Goal: Information Seeking & Learning: Learn about a topic

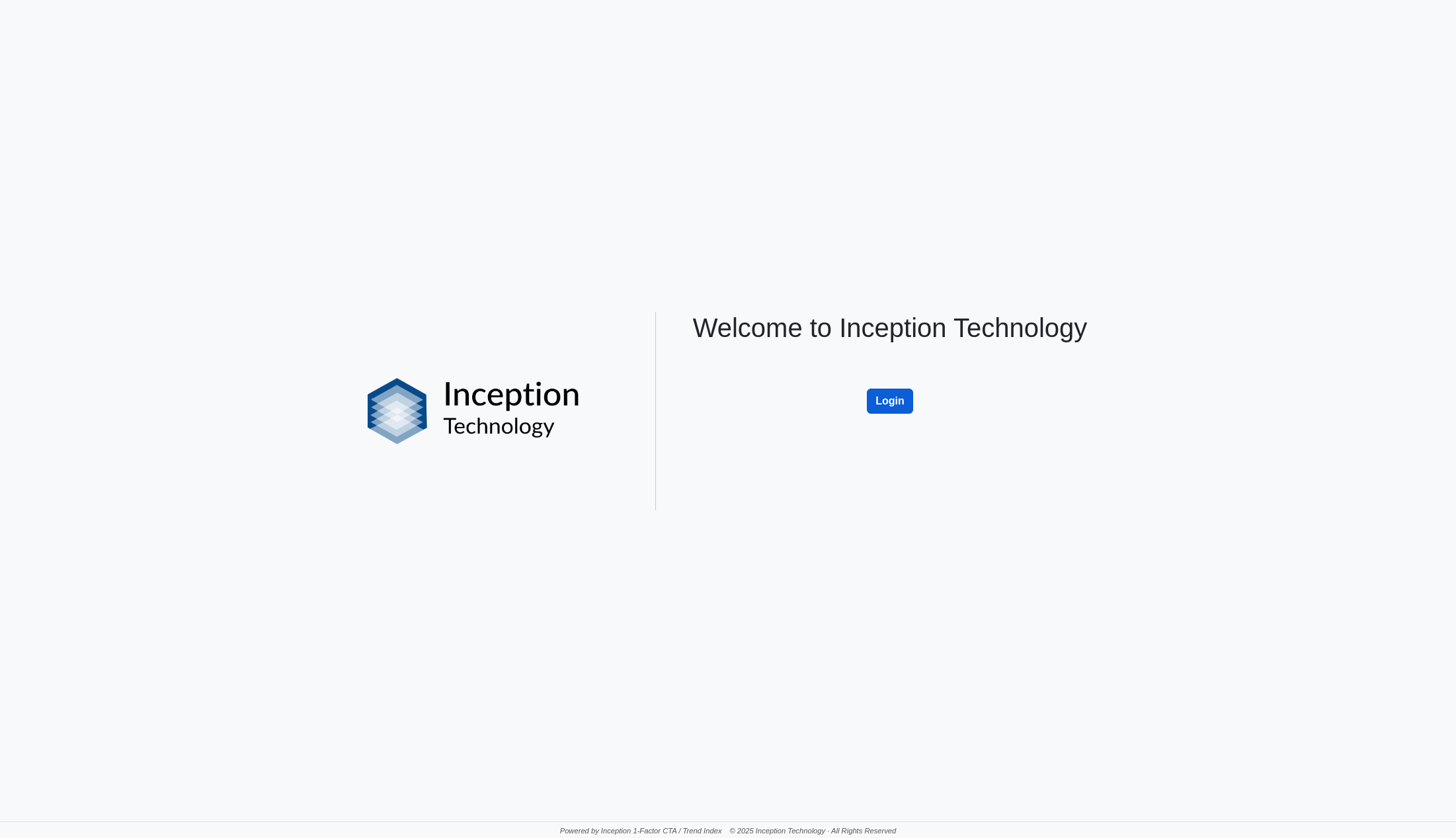
click at [890, 402] on button "Login" at bounding box center [889, 402] width 46 height 25
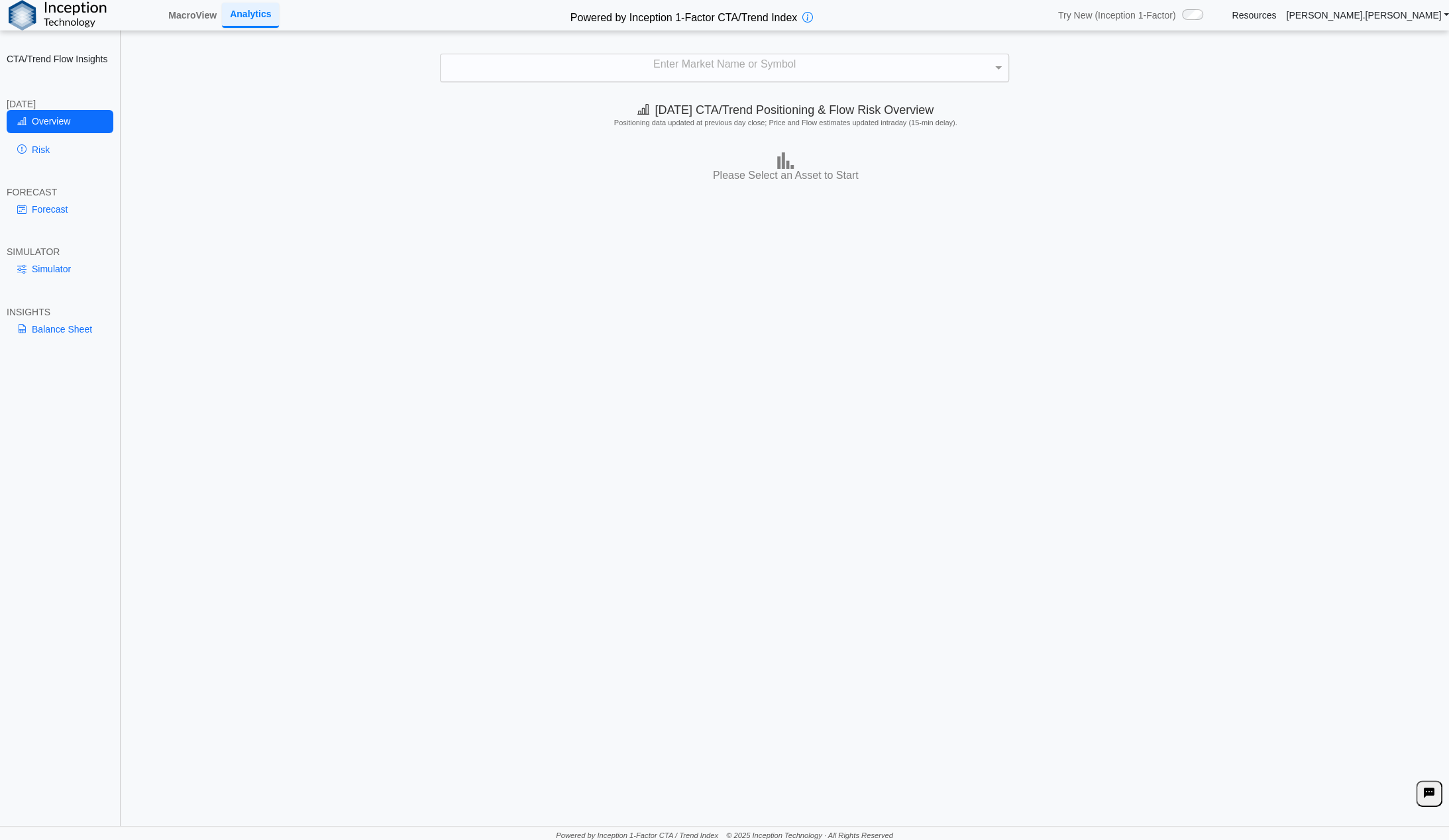
click at [639, 70] on div "Enter Market Name or Symbol" at bounding box center [724, 68] width 568 height 28
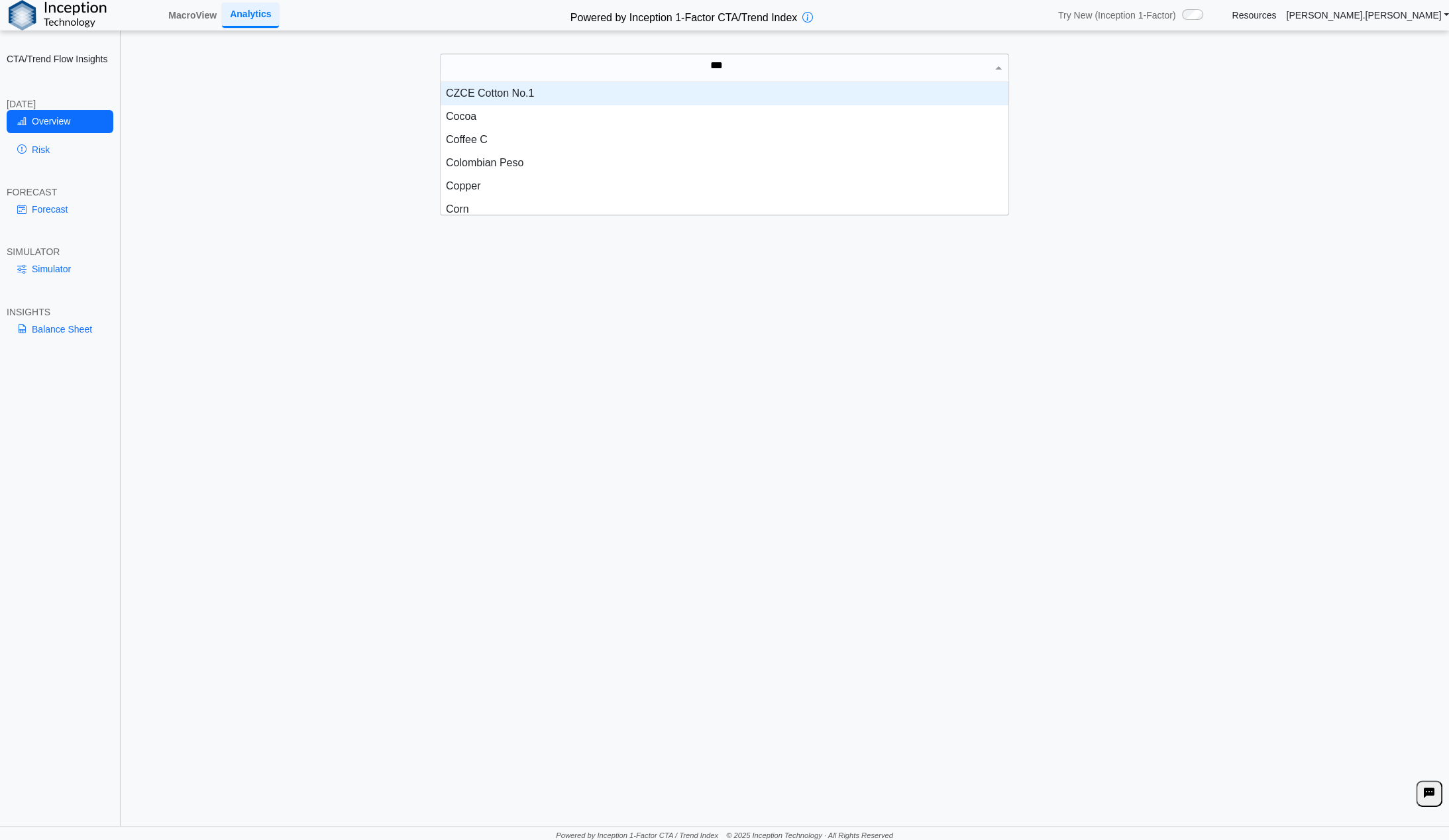
scroll to position [36, 558]
type input "****"
click at [563, 91] on div "Corn" at bounding box center [724, 93] width 568 height 23
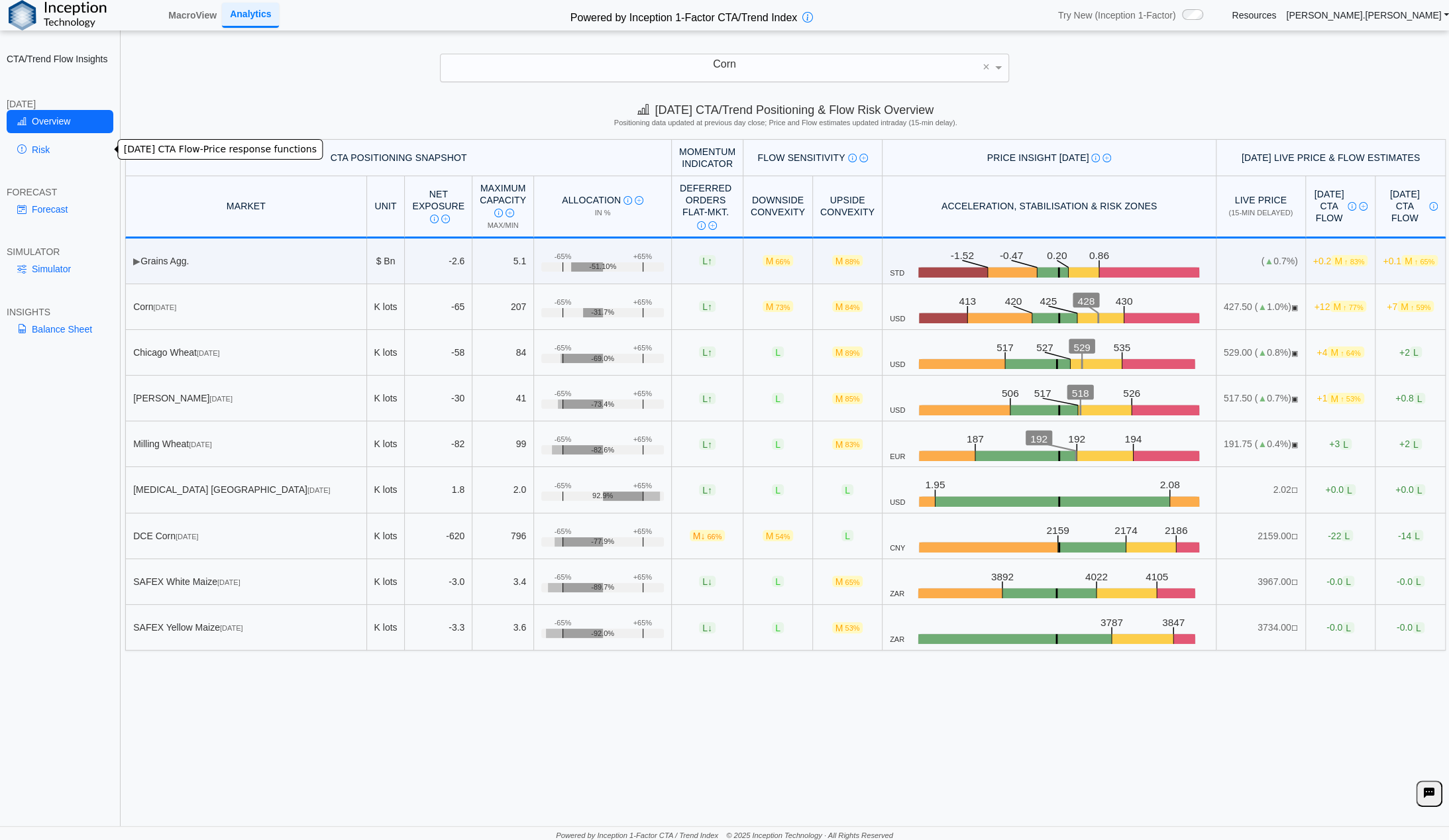
click at [45, 150] on link "Risk" at bounding box center [60, 150] width 106 height 22
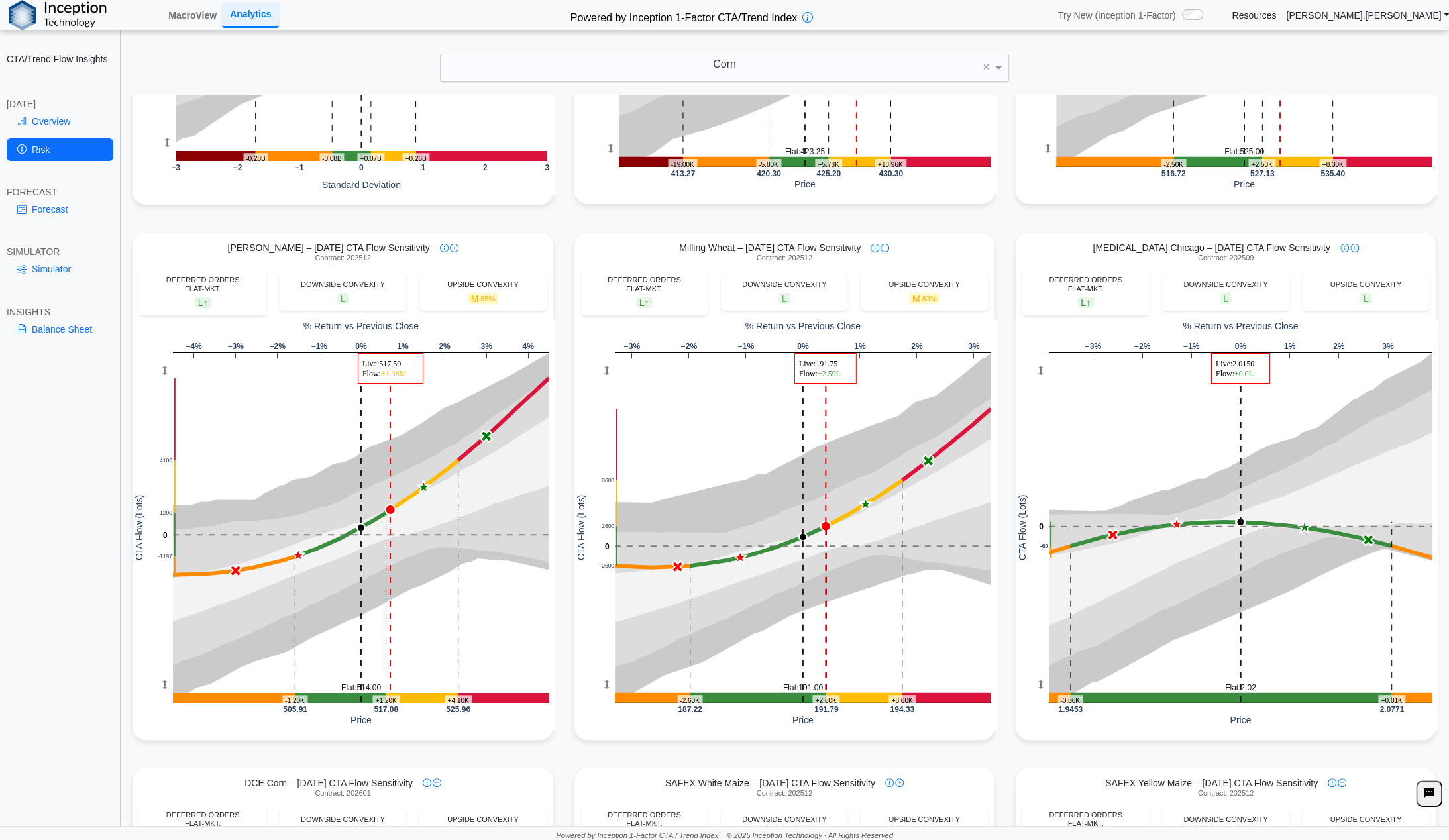
scroll to position [0, 0]
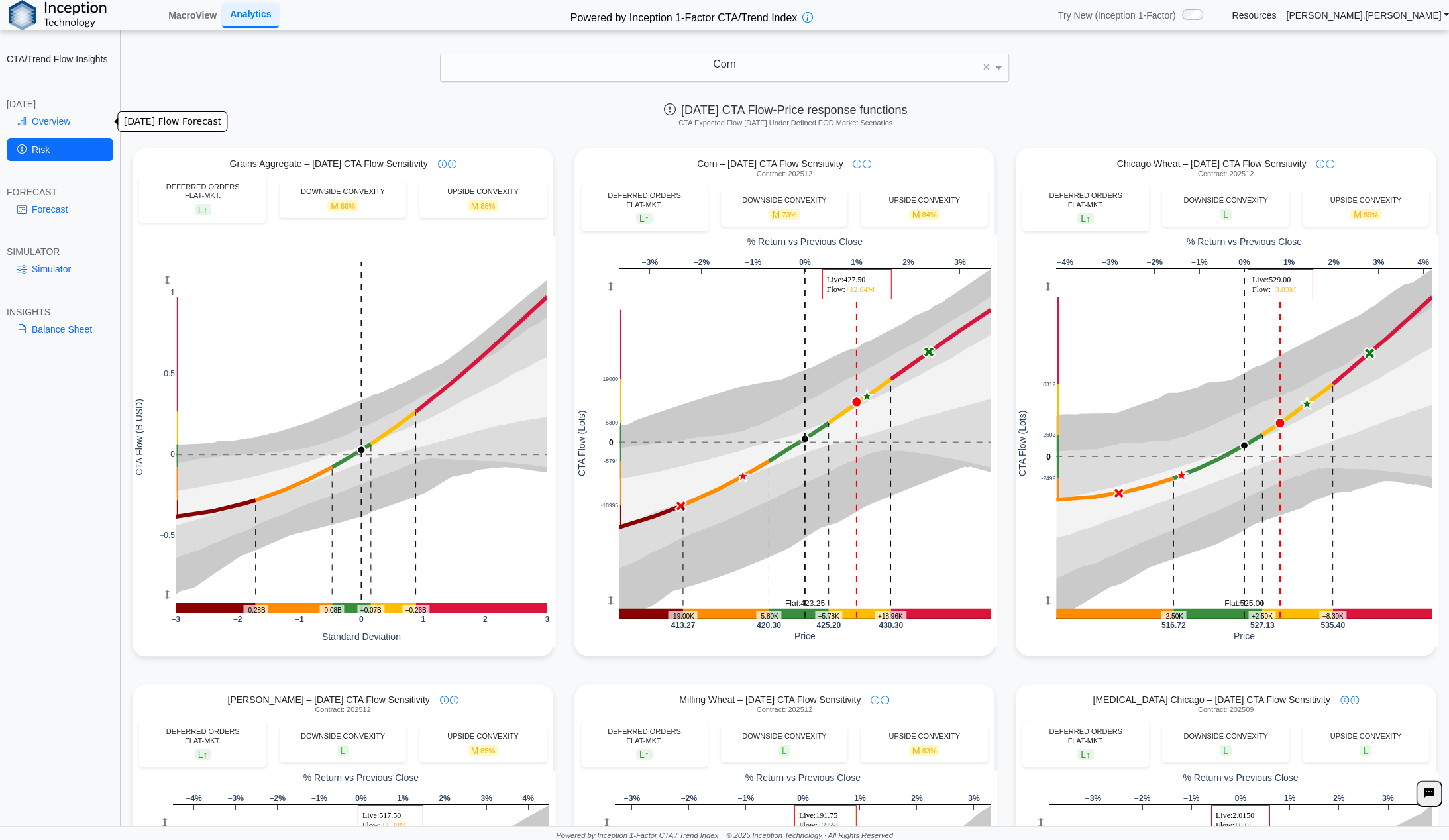
click at [56, 116] on link "Overview" at bounding box center [60, 121] width 106 height 22
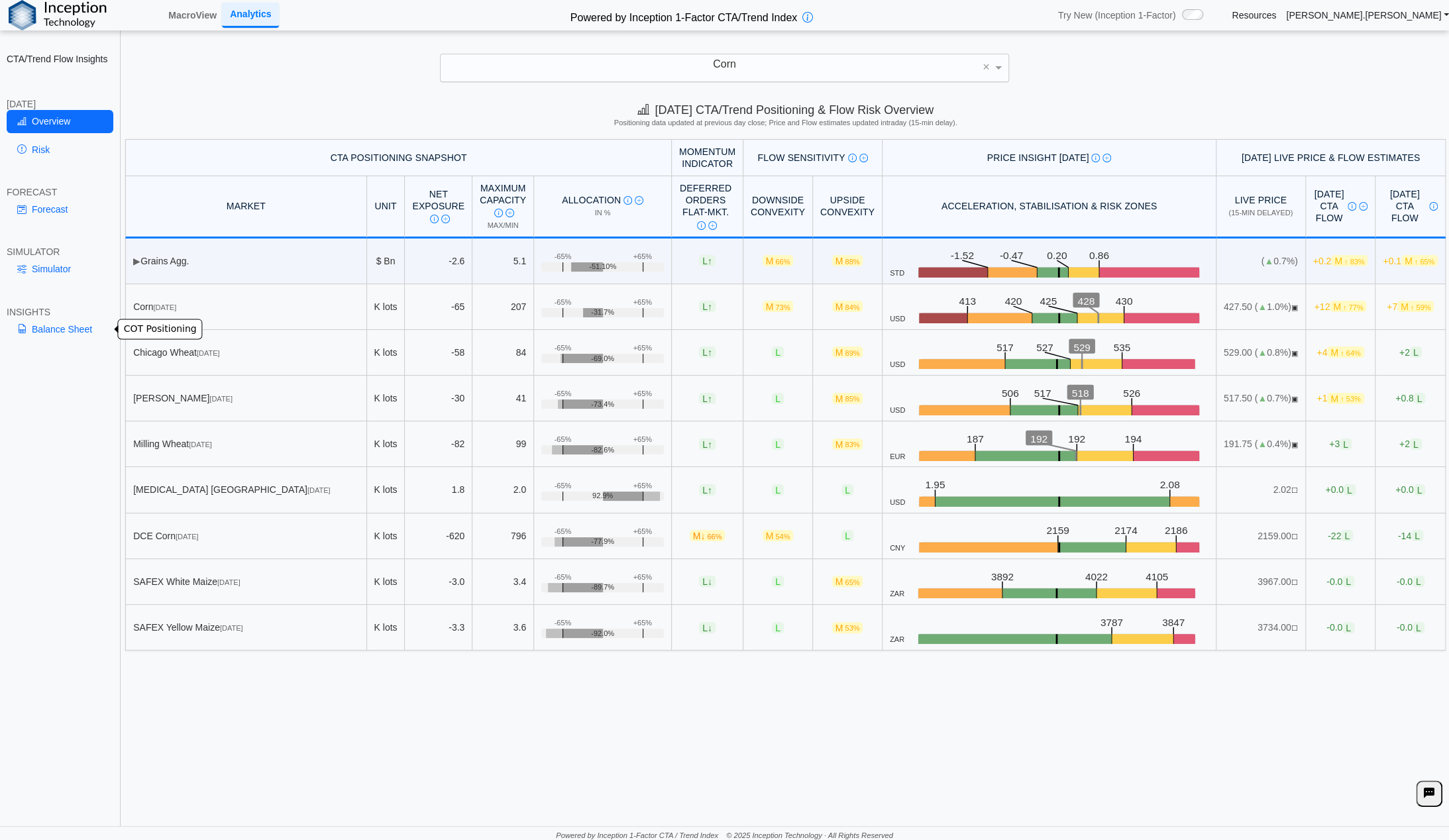
click at [51, 330] on link "Balance Sheet" at bounding box center [60, 329] width 106 height 22
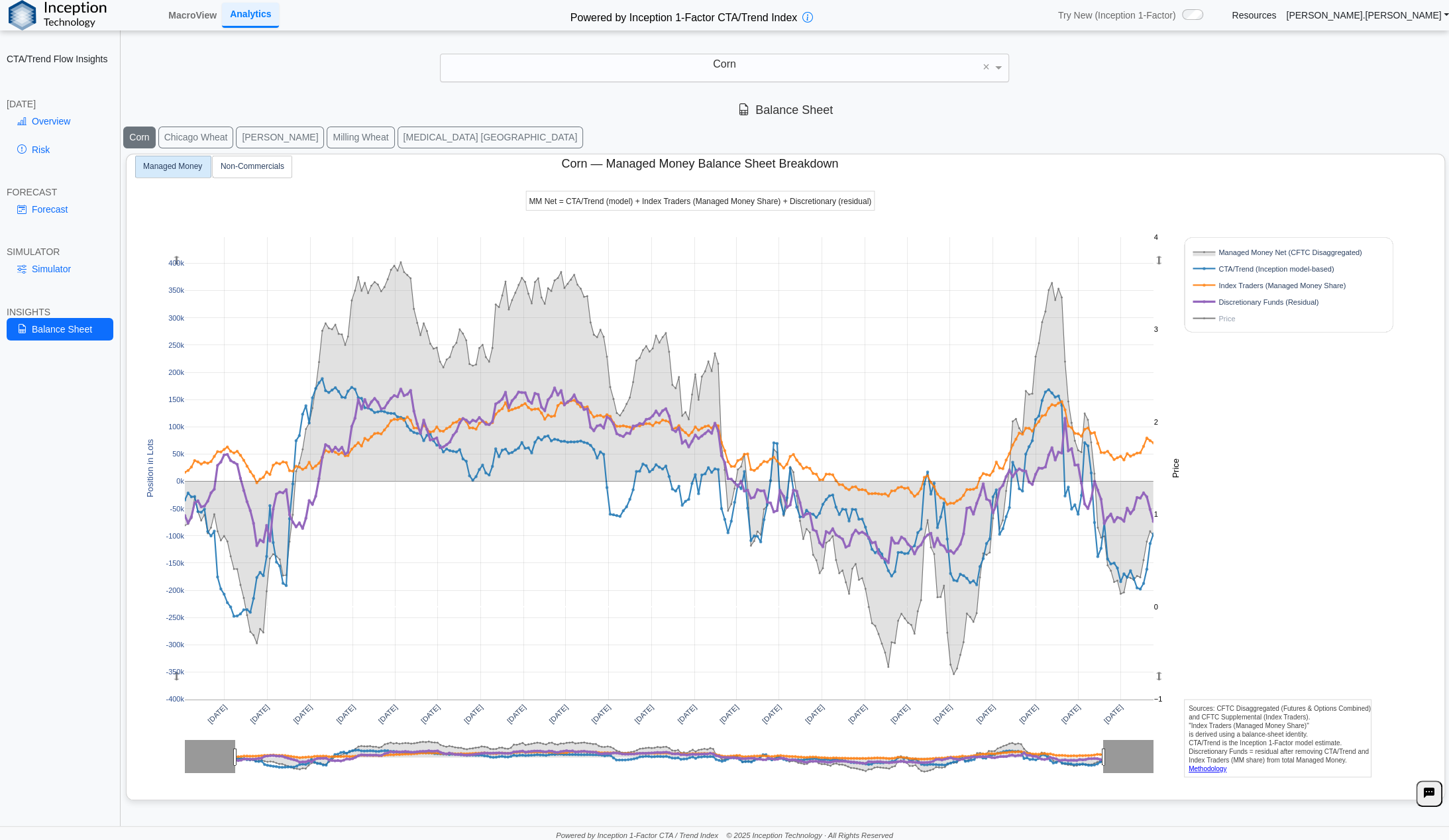
click at [771, 62] on div "Corn" at bounding box center [724, 68] width 568 height 28
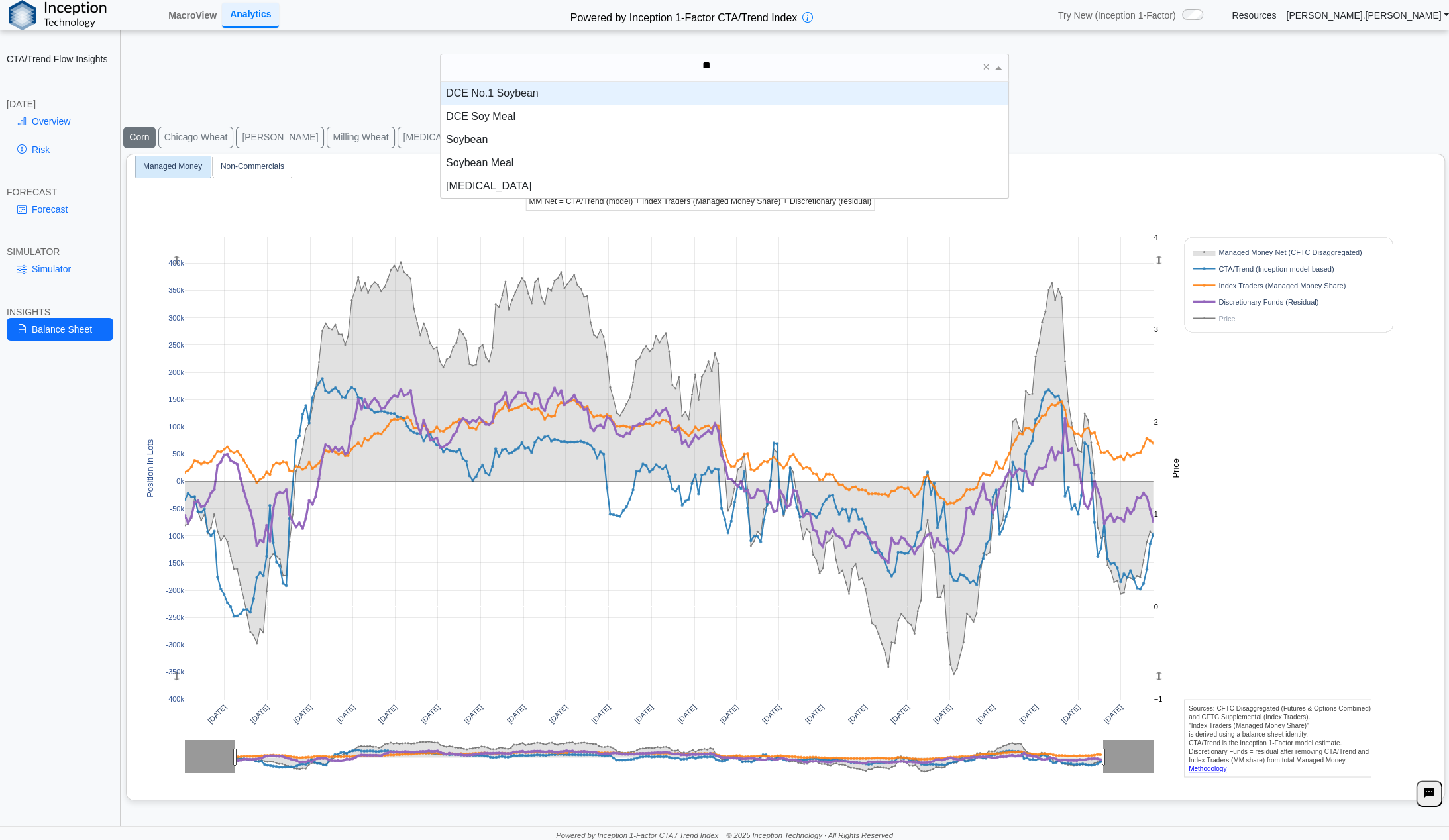
type input "***"
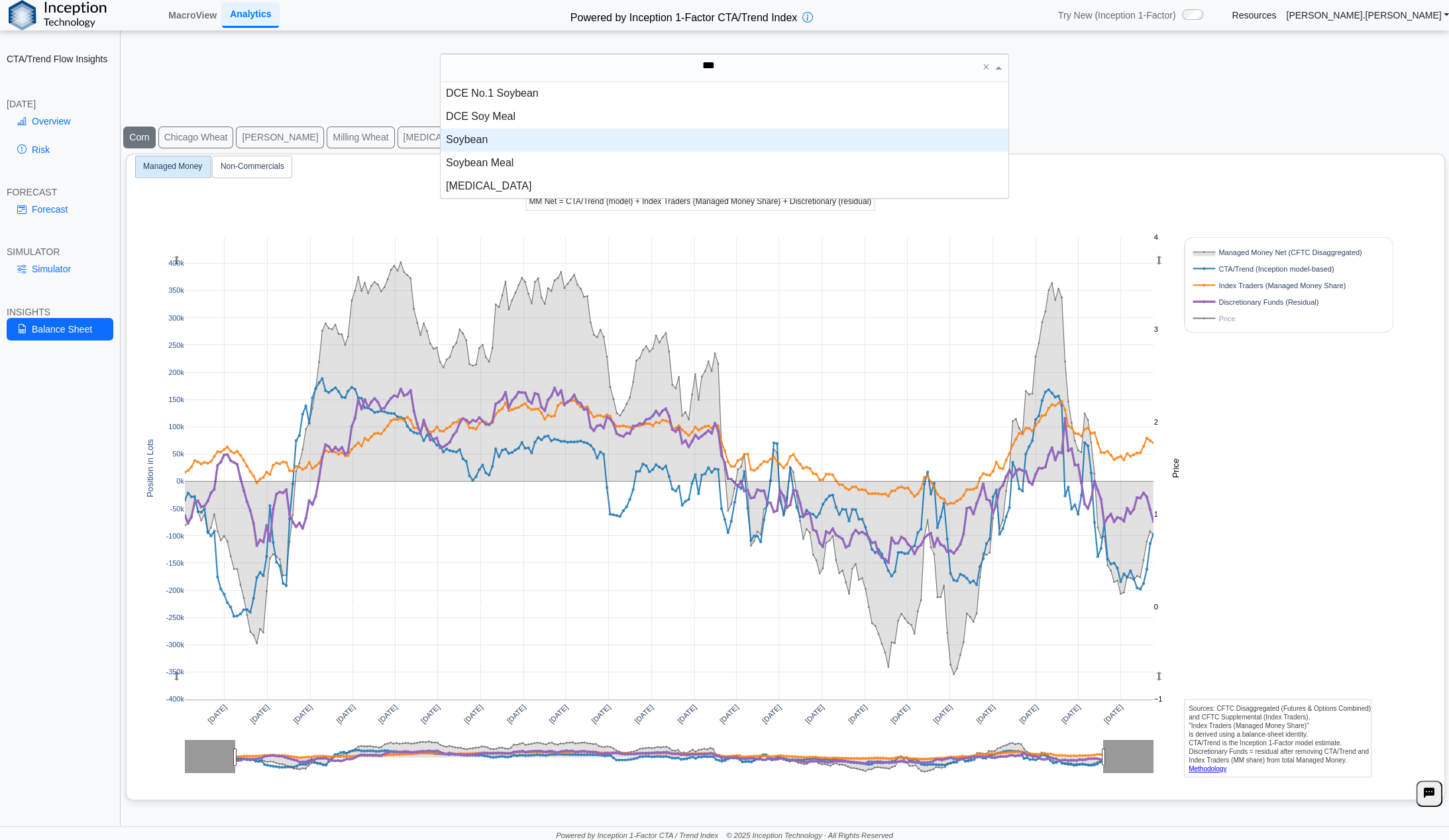
click at [517, 149] on div "Soybean" at bounding box center [724, 140] width 568 height 23
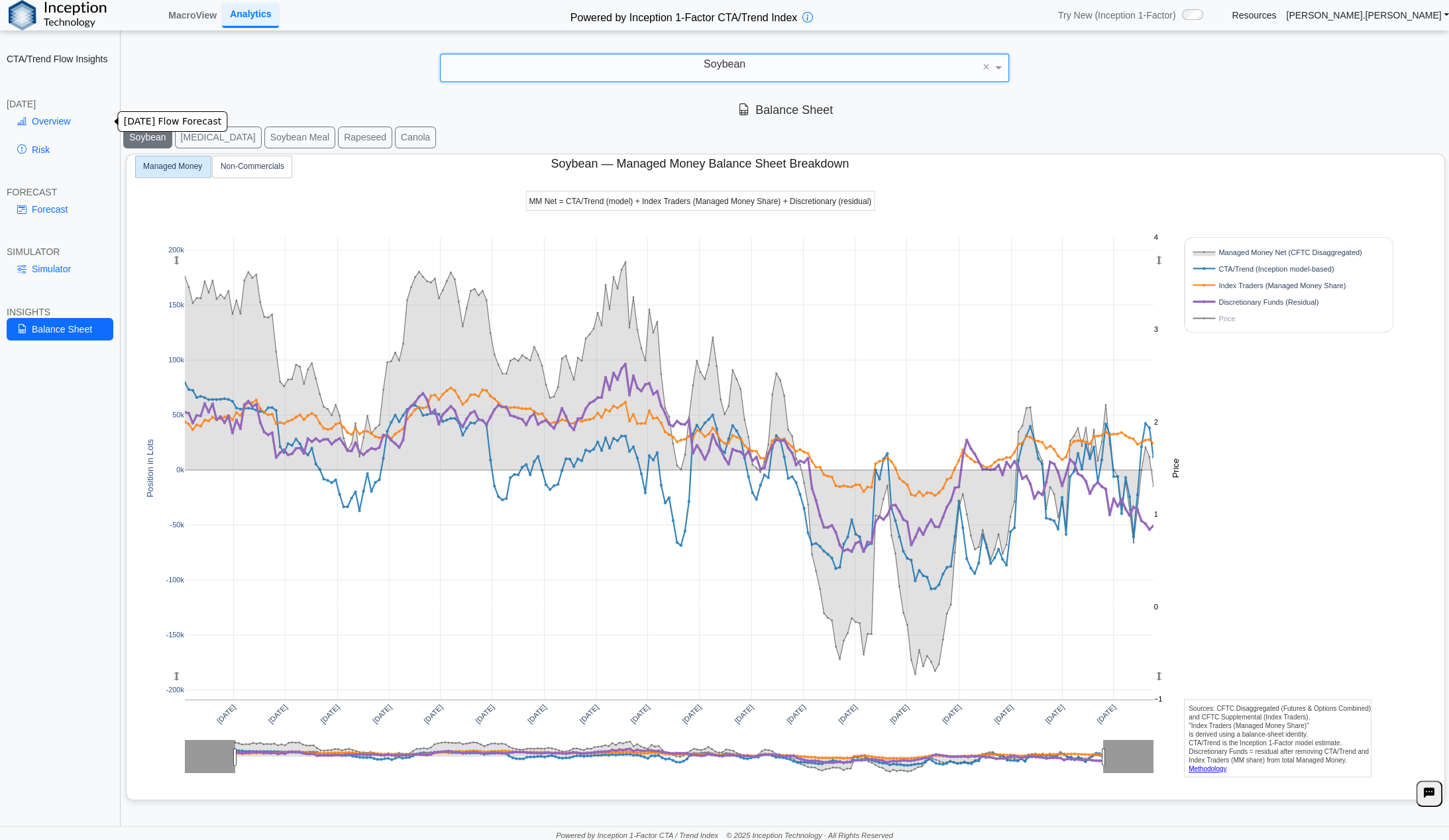
click at [56, 120] on link "Overview" at bounding box center [60, 121] width 106 height 22
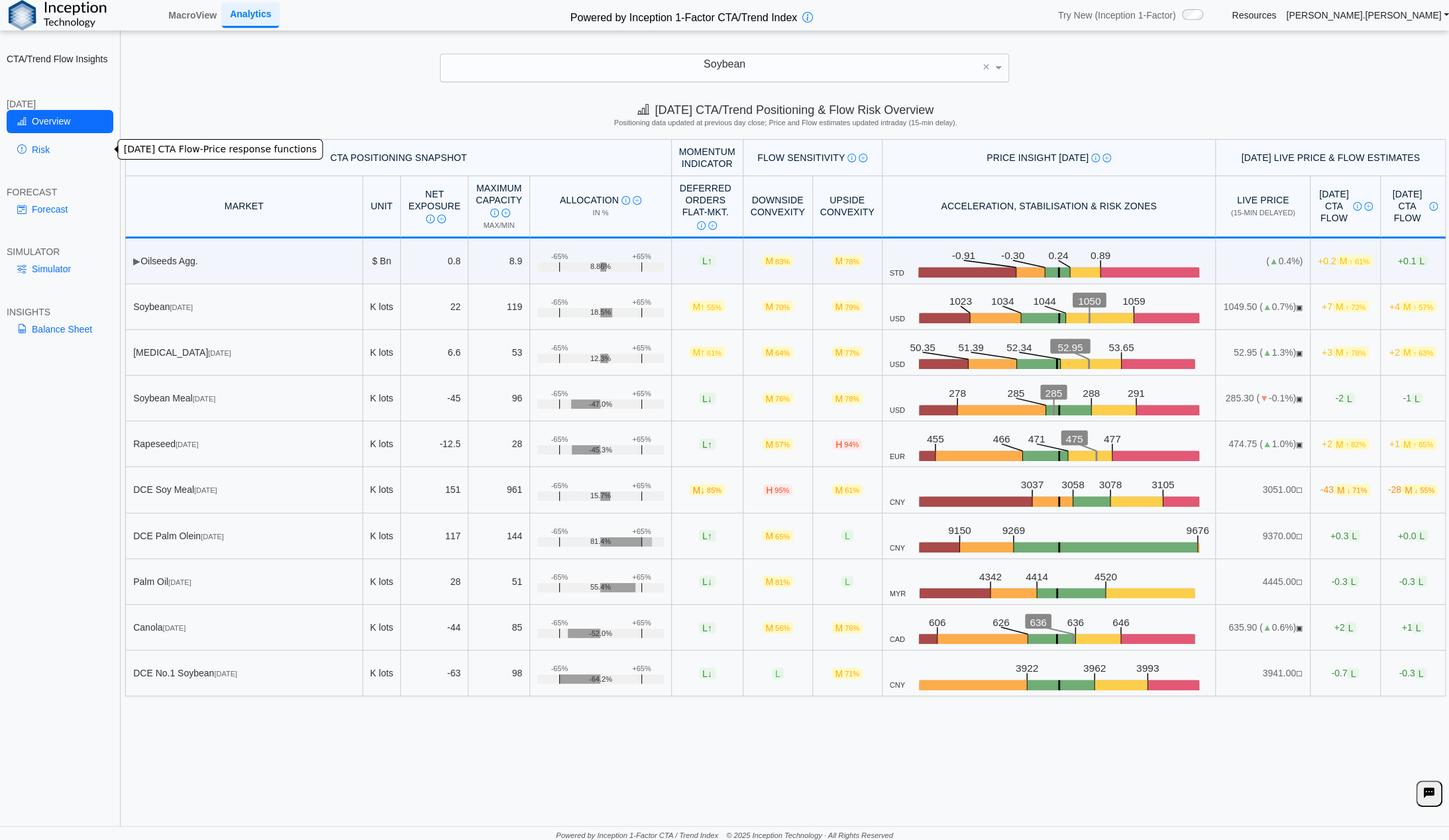
click at [57, 156] on link "Risk" at bounding box center [60, 150] width 106 height 22
